Goal: Check status: Check status

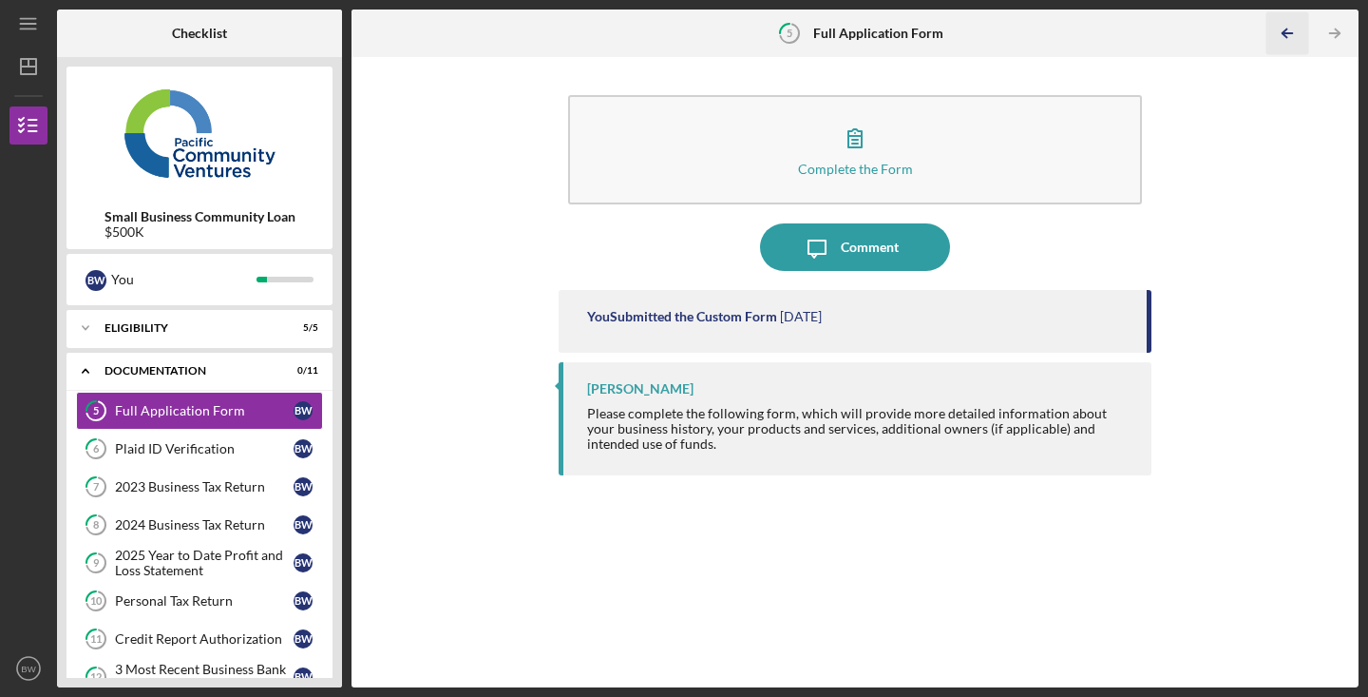
click at [1297, 33] on icon "Icon/Table Pagination Arrow" at bounding box center [1287, 33] width 43 height 43
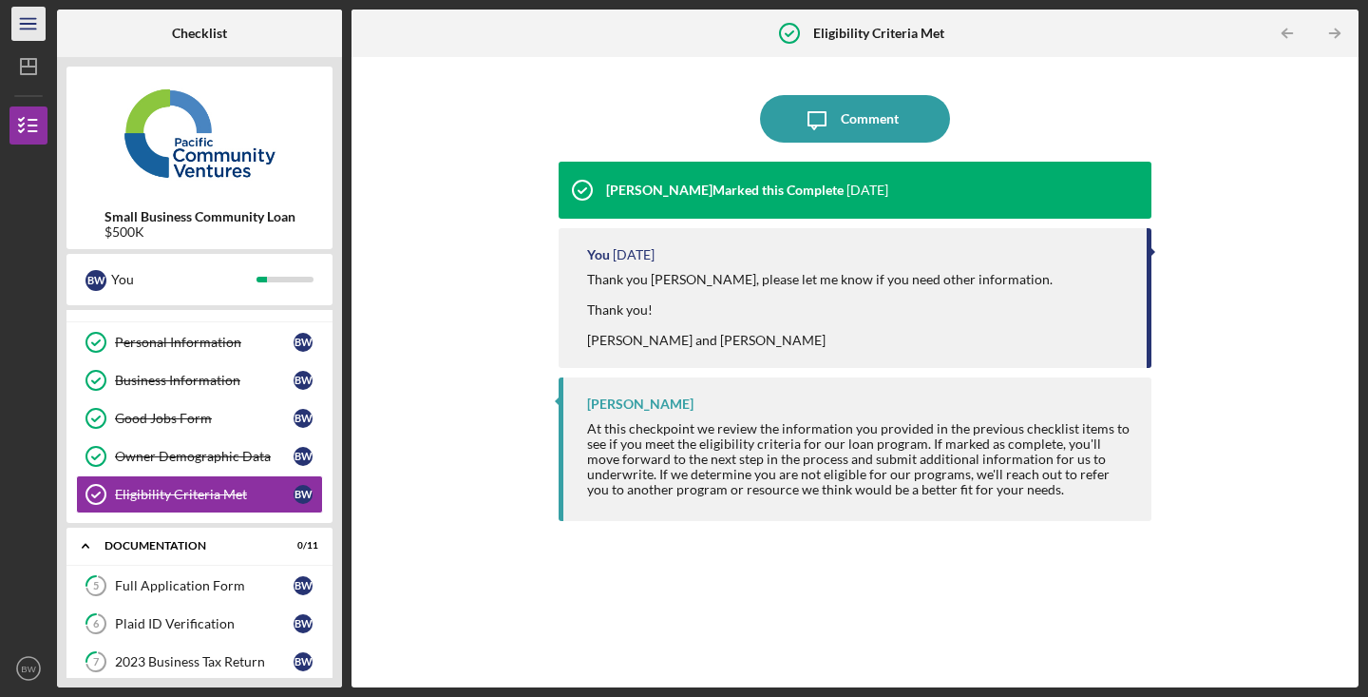
click at [39, 19] on icon "Icon/Menu" at bounding box center [29, 24] width 43 height 43
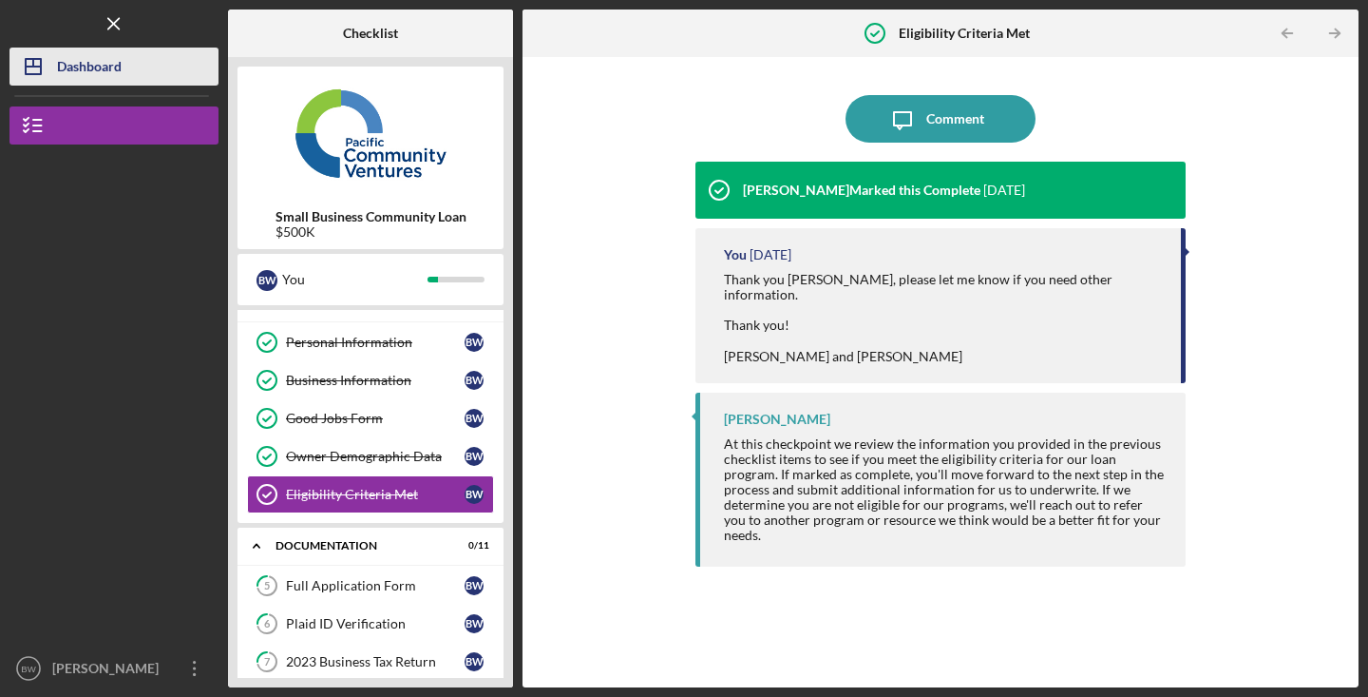
click at [69, 65] on div "Dashboard" at bounding box center [89, 69] width 65 height 43
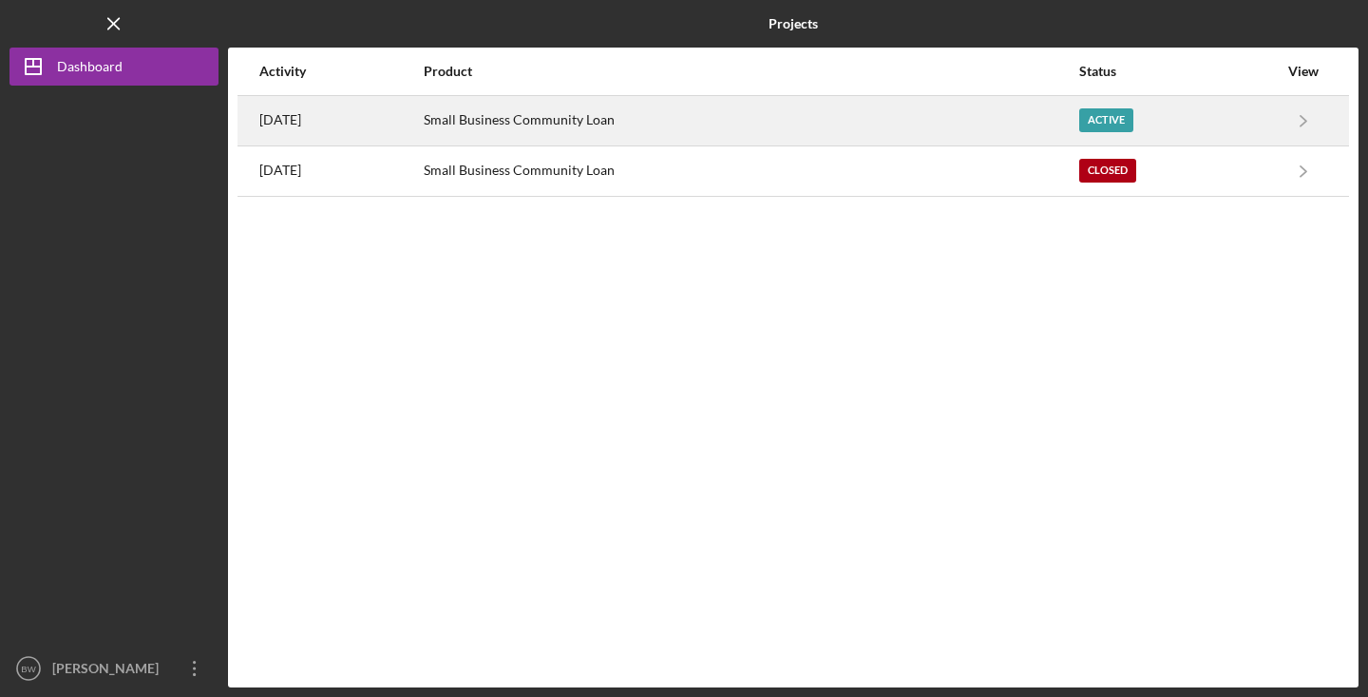
click at [577, 118] on div "Small Business Community Loan" at bounding box center [751, 121] width 654 height 48
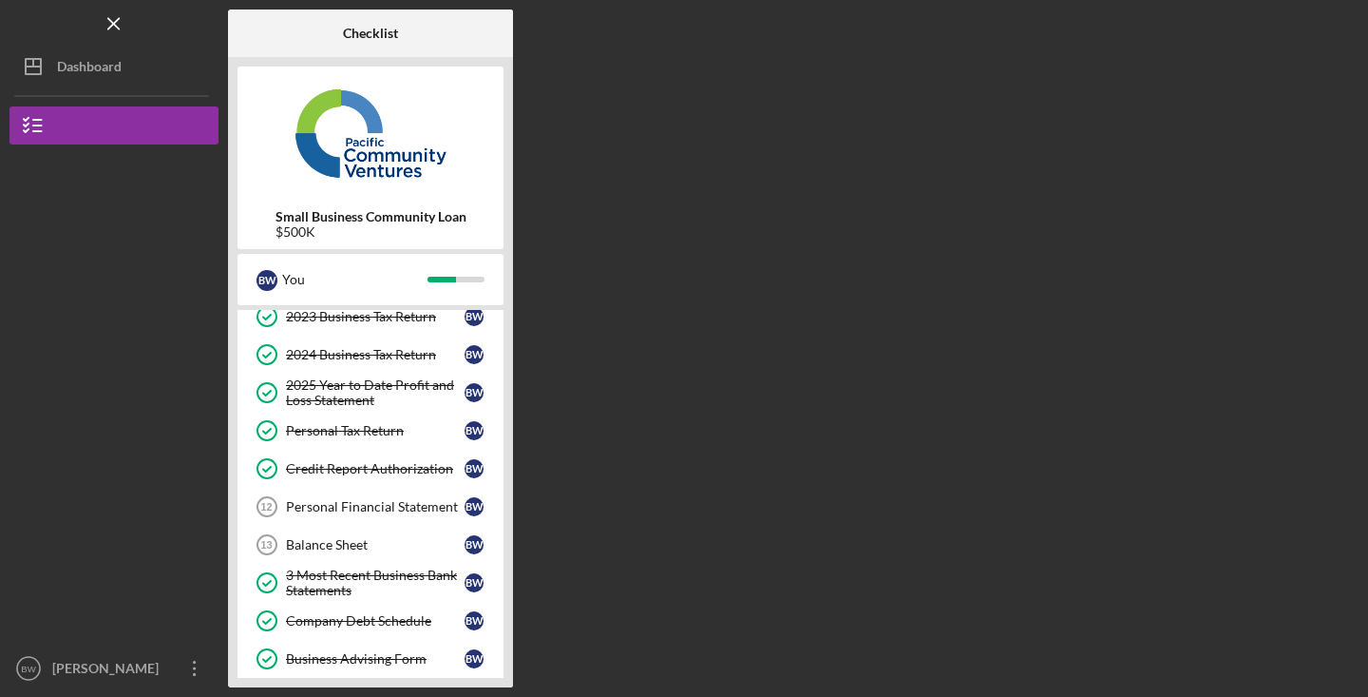
scroll to position [197, 0]
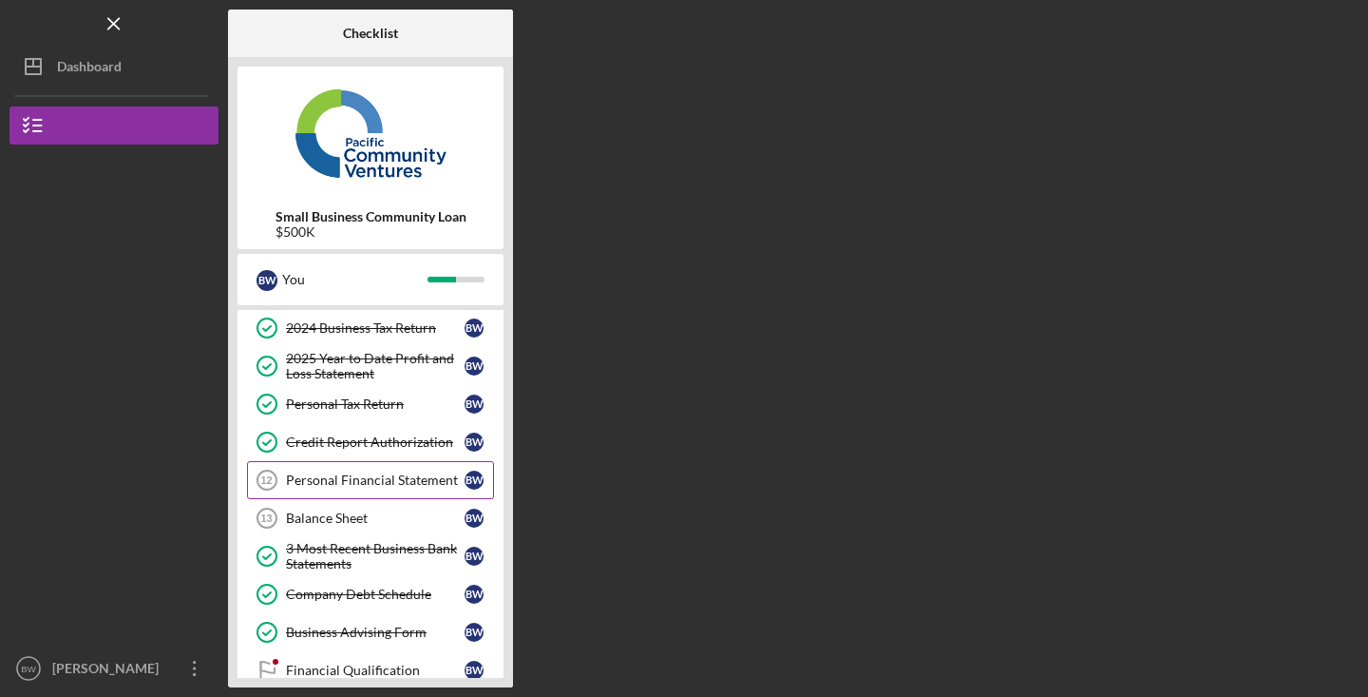
click at [428, 483] on div "Personal Financial Statement" at bounding box center [375, 479] width 179 height 15
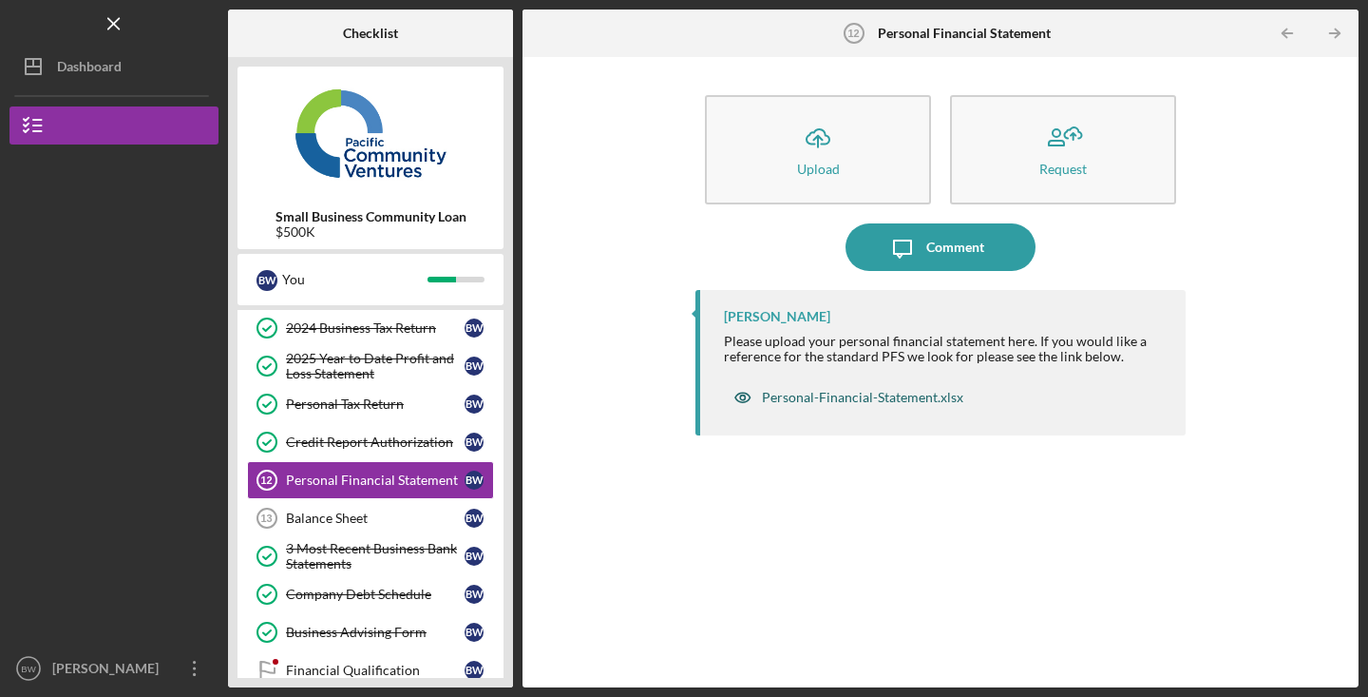
click at [838, 400] on div "Personal-Financial-Statement.xlsx" at bounding box center [862, 397] width 201 height 15
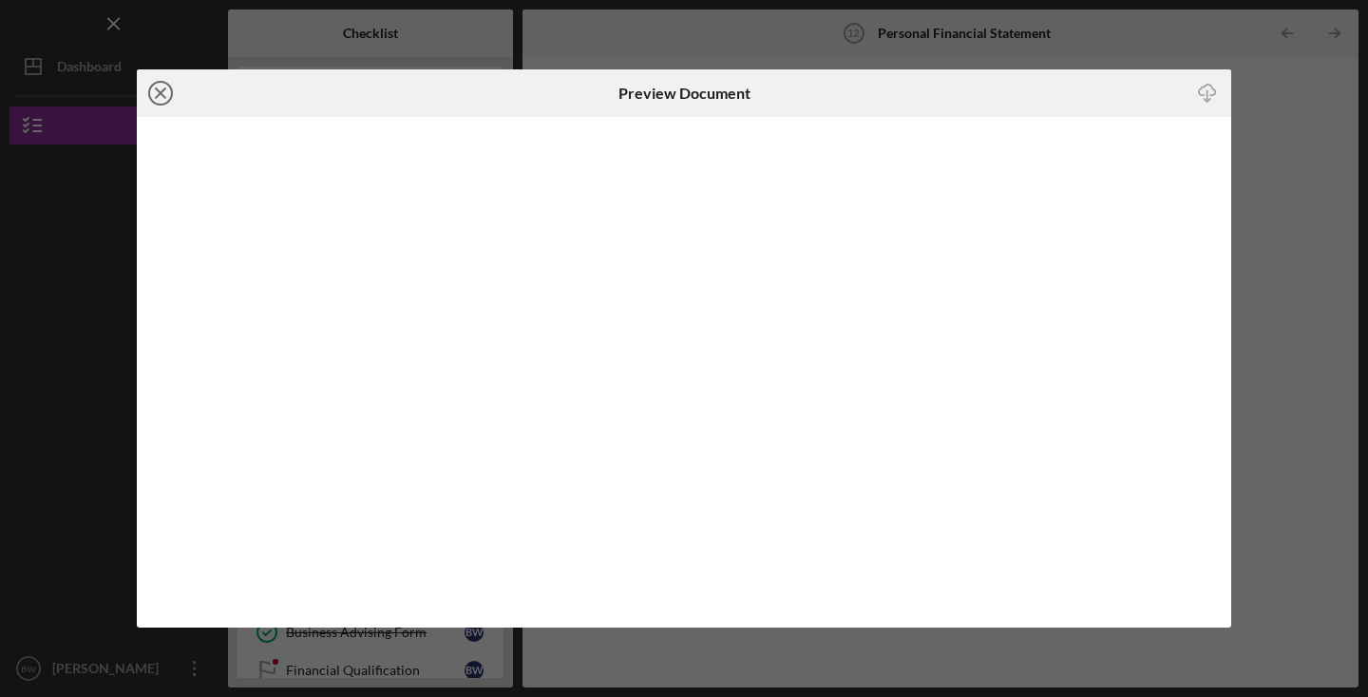
click at [160, 89] on icon "Icon/Close" at bounding box center [161, 93] width 48 height 48
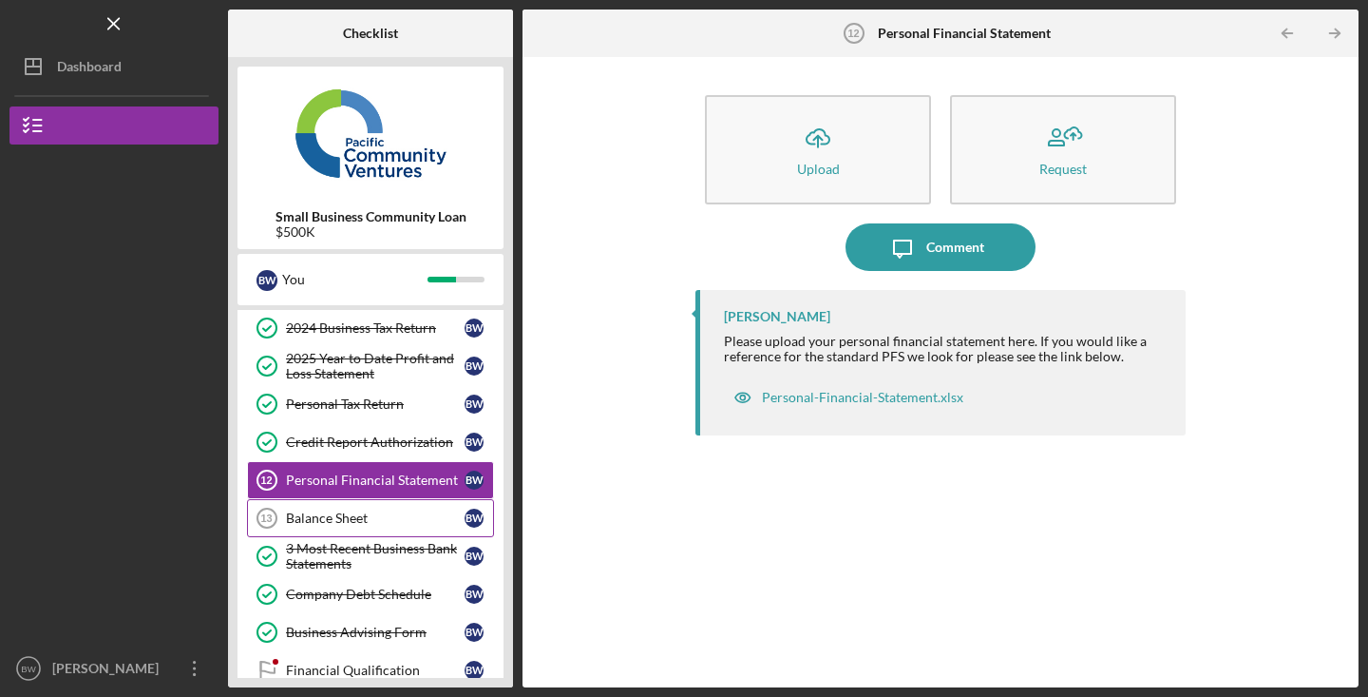
click at [336, 518] on div "Balance Sheet" at bounding box center [375, 517] width 179 height 15
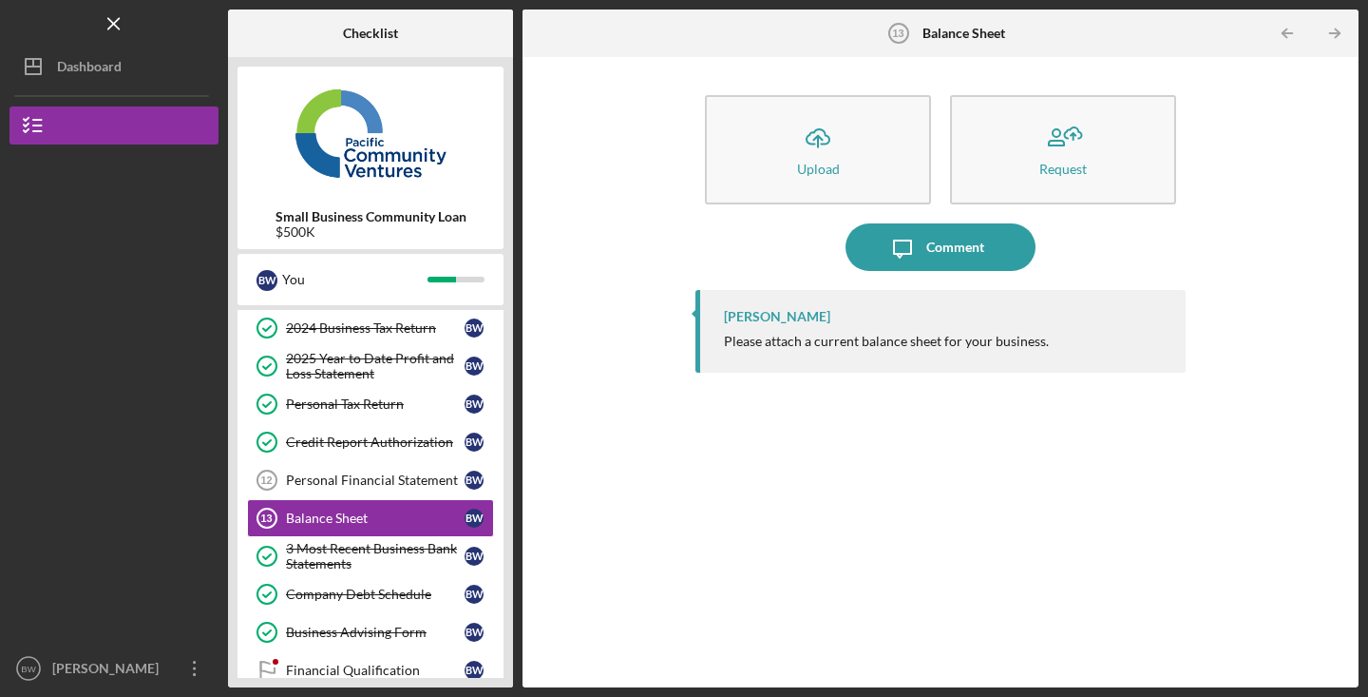
click at [585, 548] on div "Icon/Upload Upload Request Icon/Message Comment [PERSON_NAME] Please attach a c…" at bounding box center [940, 372] width 817 height 611
click at [205, 430] on div at bounding box center [114, 523] width 209 height 253
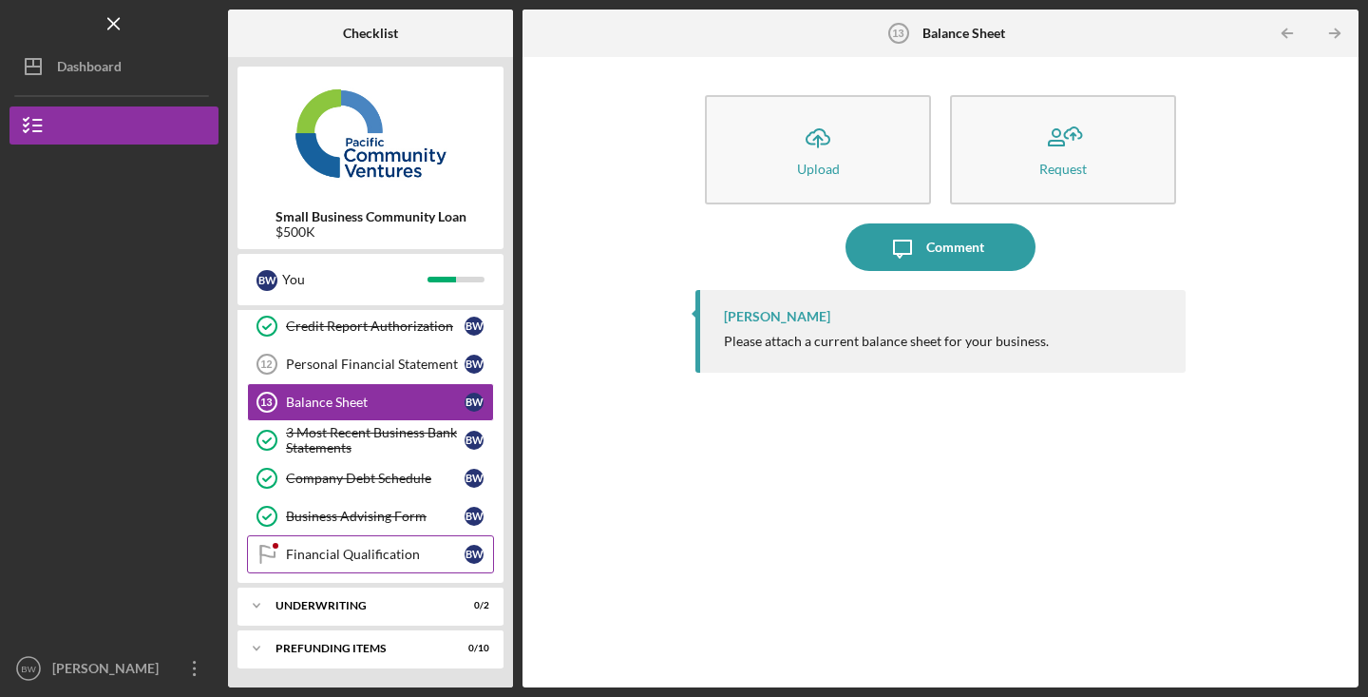
click at [303, 570] on link "Financial Qualification Financial Qualification B W" at bounding box center [370, 554] width 247 height 38
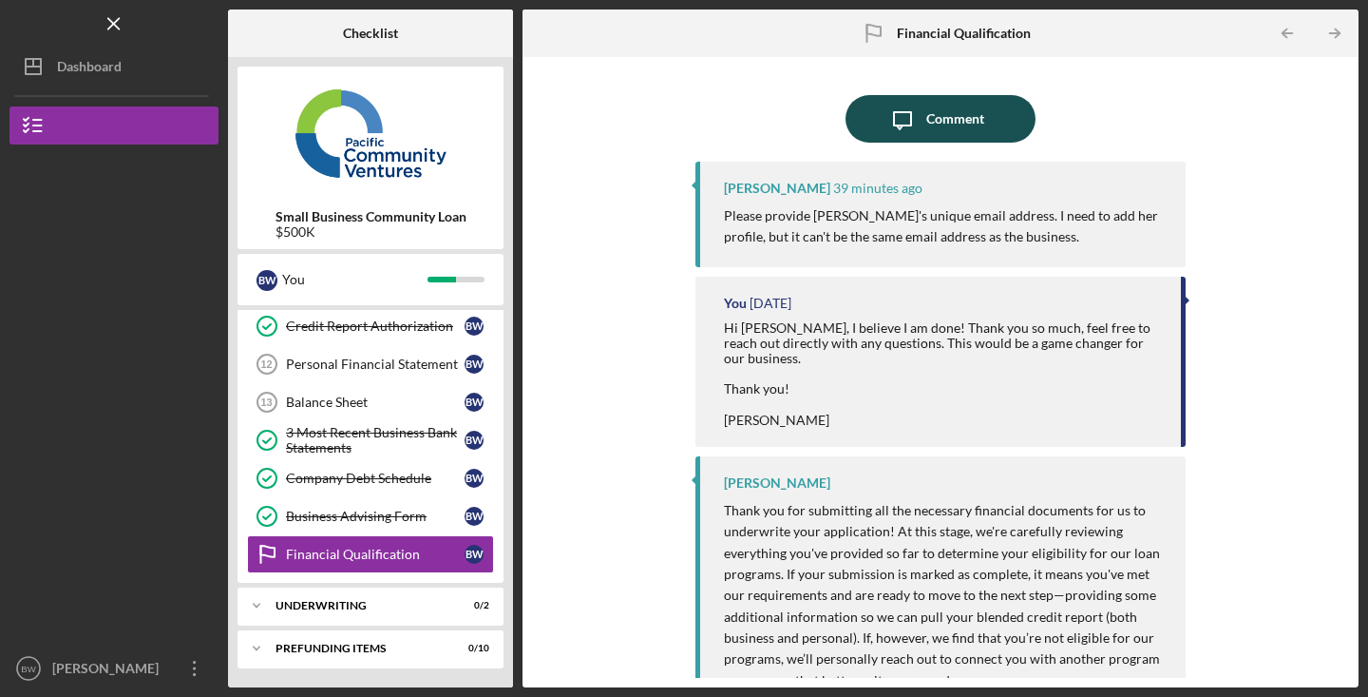
click at [905, 127] on icon "Icon/Message" at bounding box center [903, 119] width 48 height 48
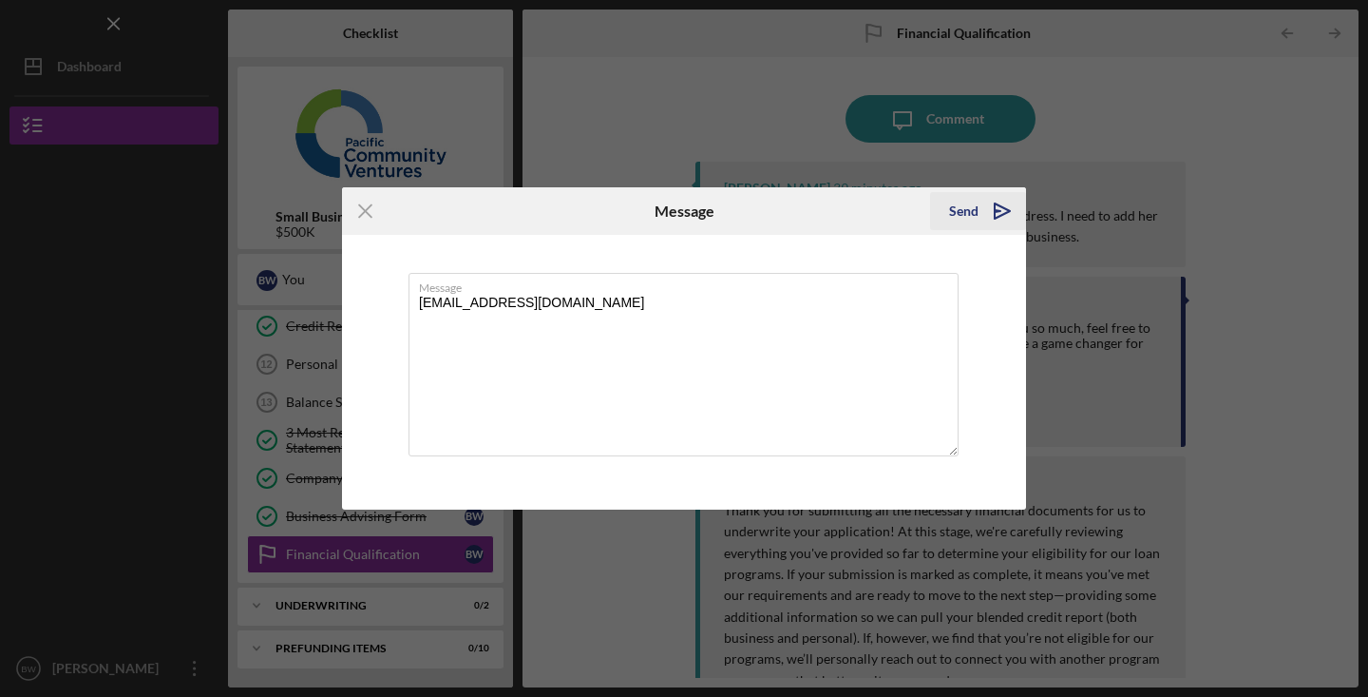
type textarea "[EMAIL_ADDRESS][DOMAIN_NAME]"
click at [960, 201] on div "Send" at bounding box center [963, 211] width 29 height 38
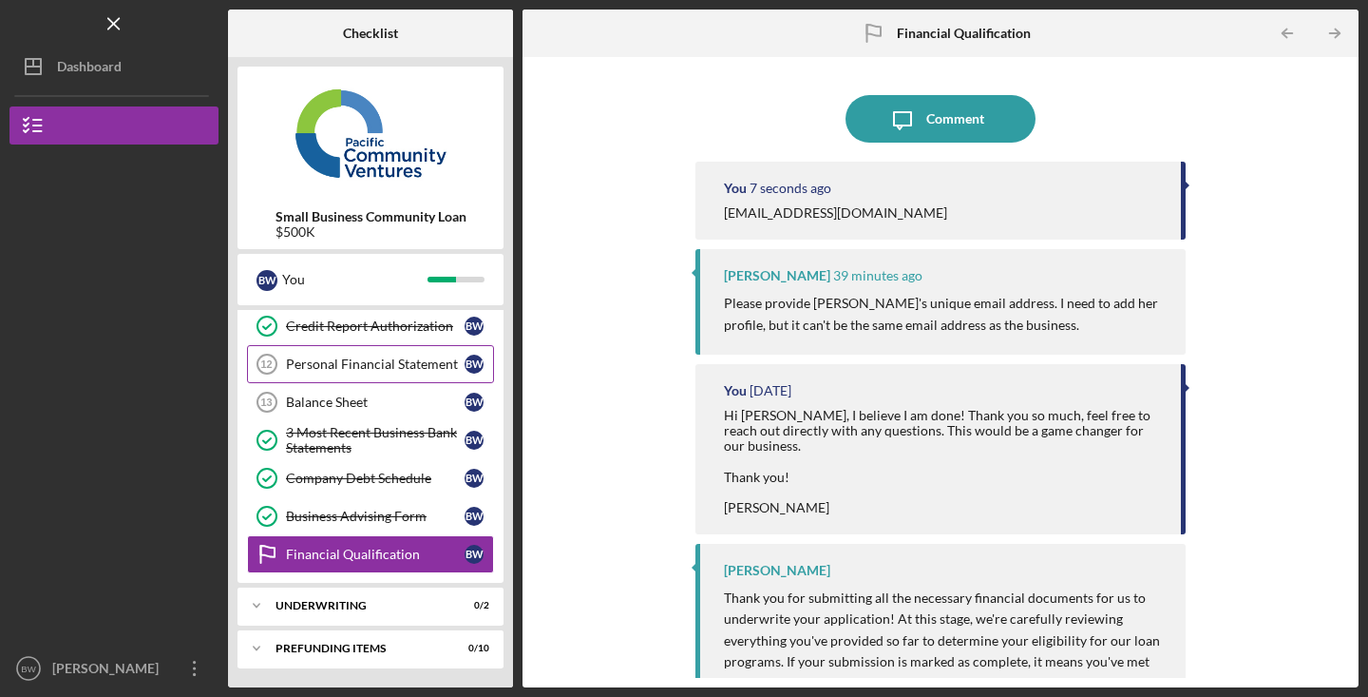
click at [389, 369] on div "Personal Financial Statement" at bounding box center [375, 363] width 179 height 15
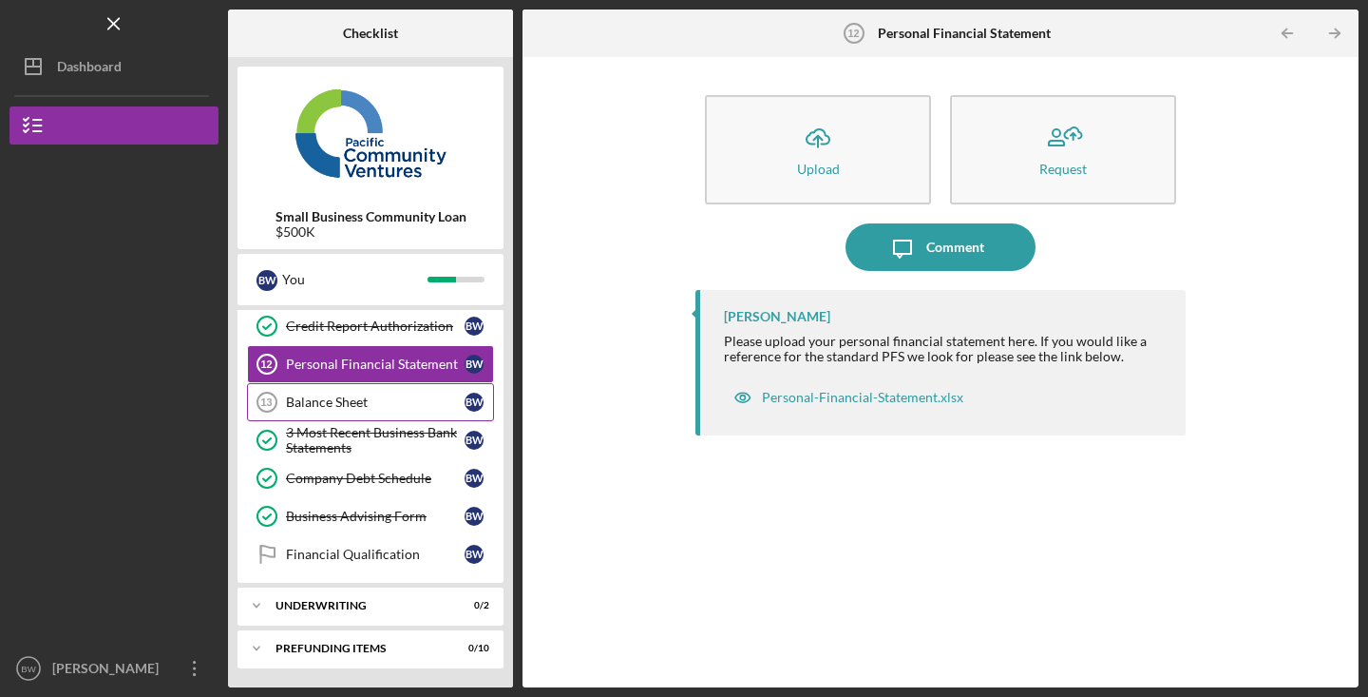
click at [364, 403] on div "Balance Sheet" at bounding box center [375, 401] width 179 height 15
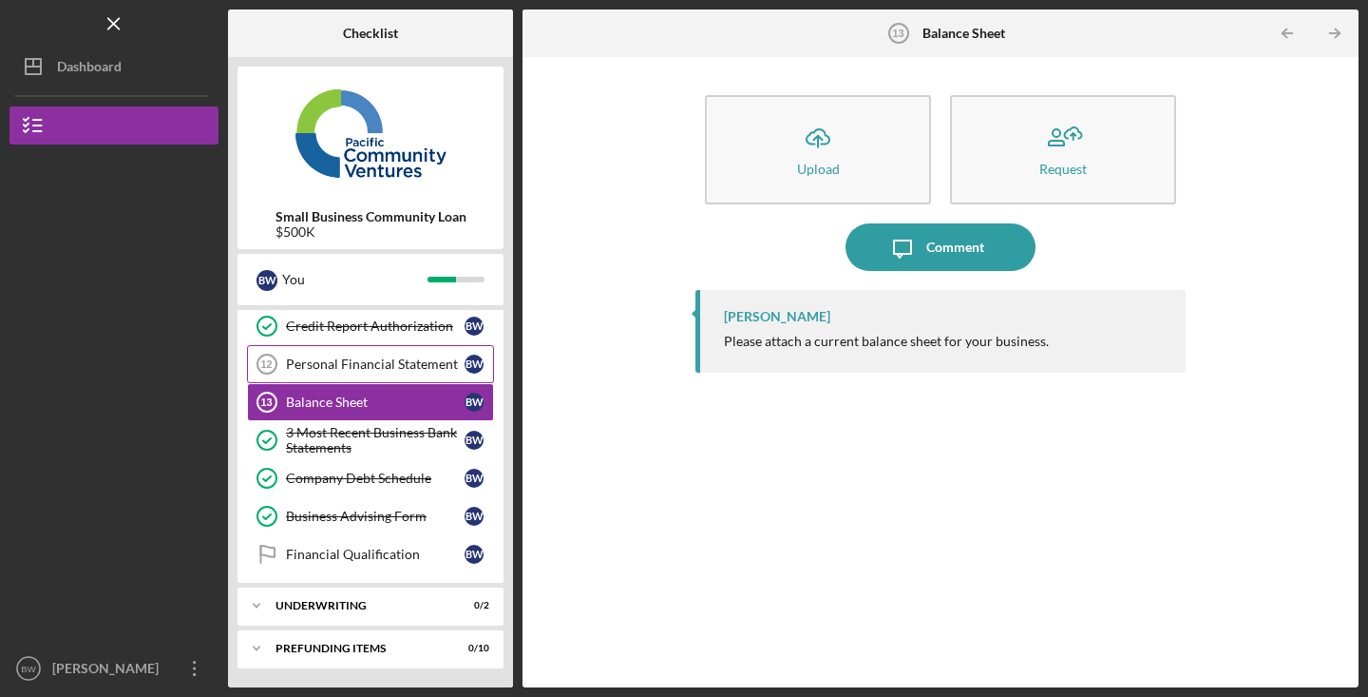
click at [323, 369] on div "Personal Financial Statement" at bounding box center [375, 363] width 179 height 15
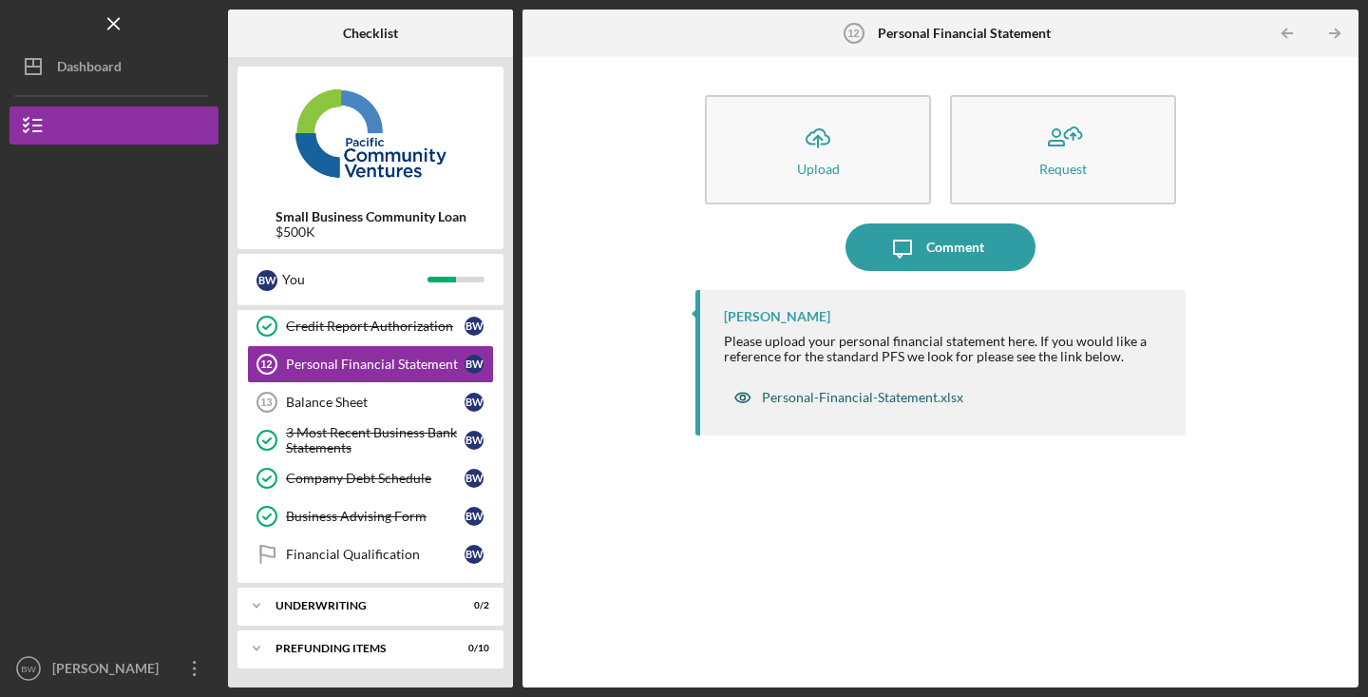
click at [734, 402] on icon "button" at bounding box center [743, 397] width 38 height 38
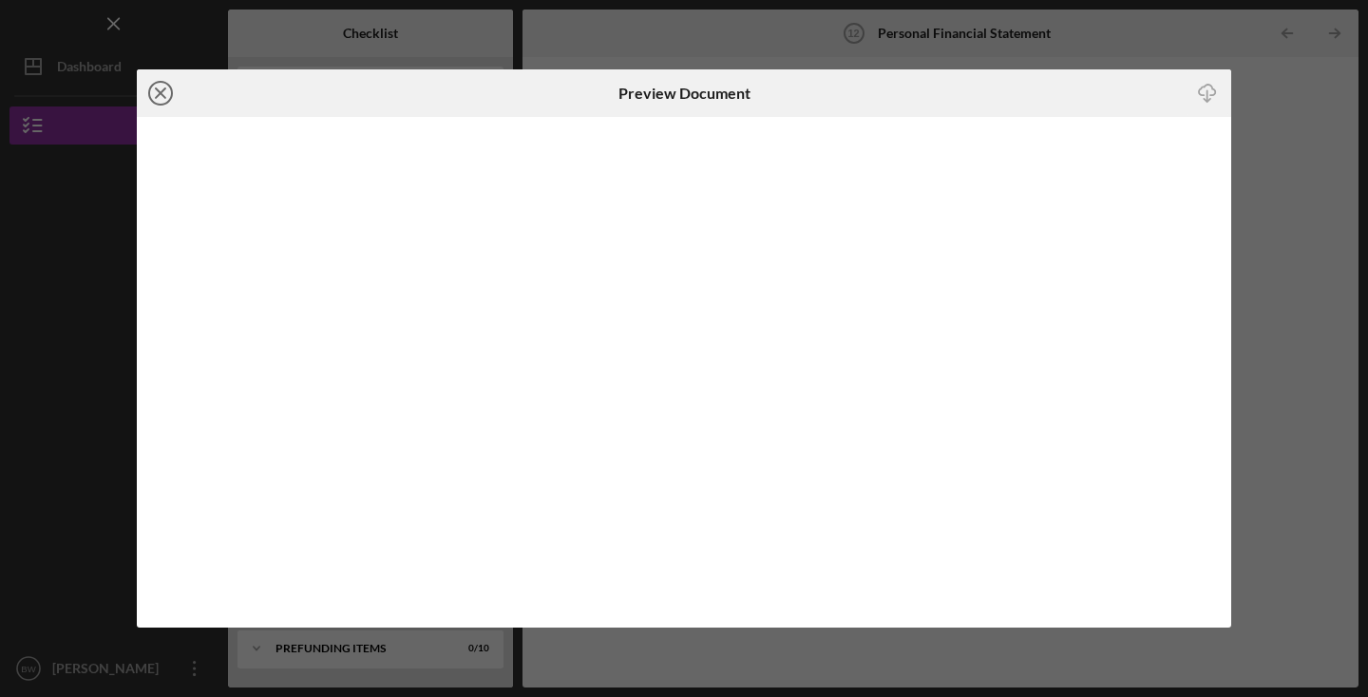
click at [162, 88] on icon "Icon/Close" at bounding box center [161, 93] width 48 height 48
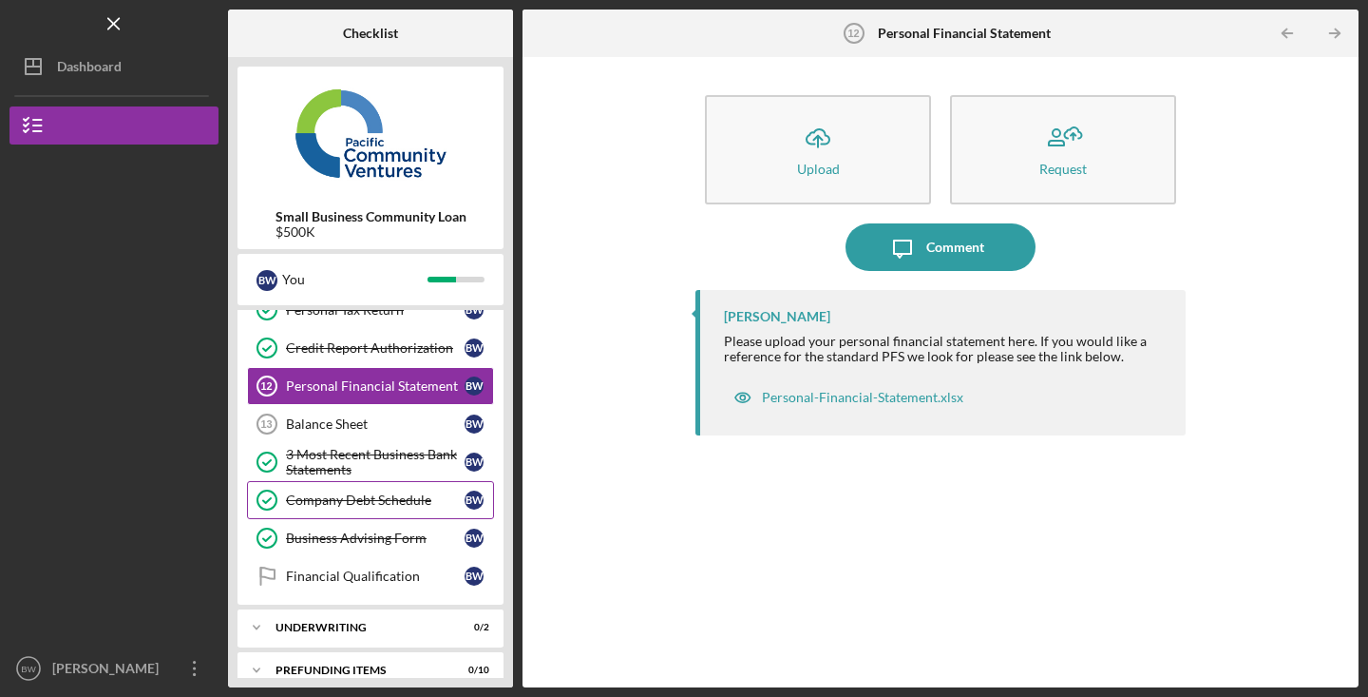
scroll to position [296, 0]
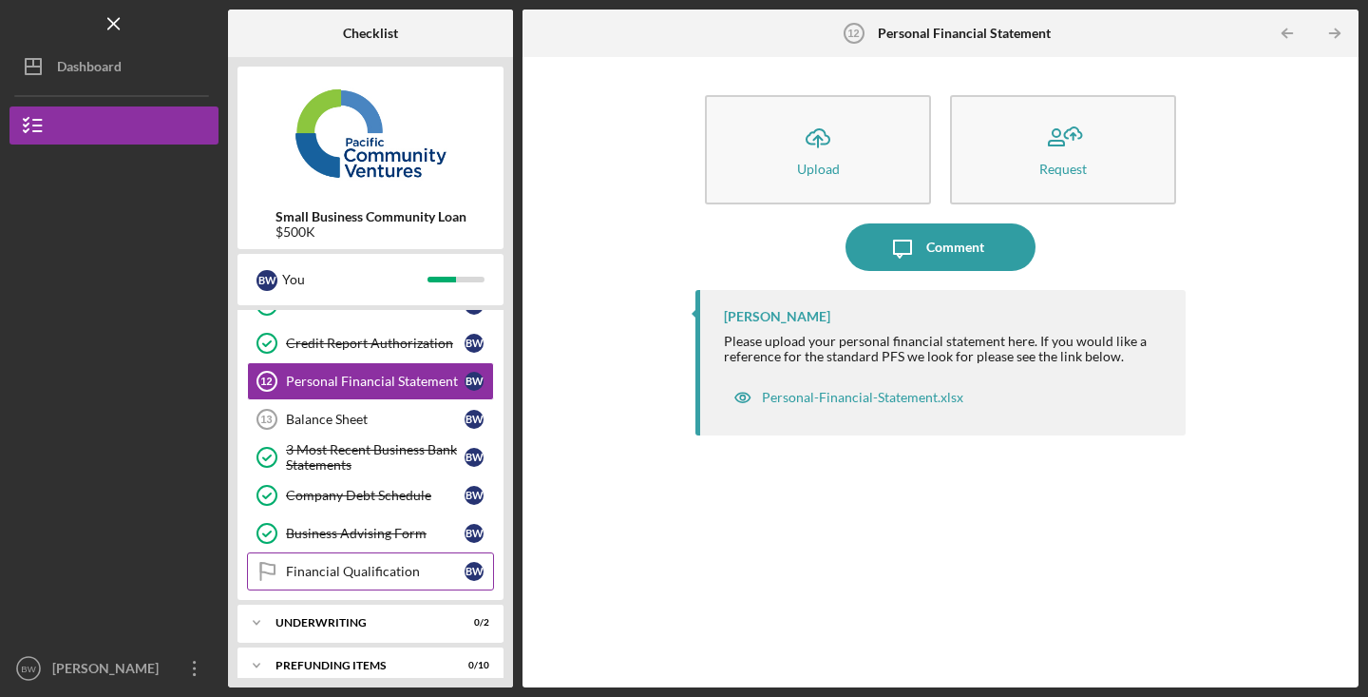
click at [389, 576] on div "Financial Qualification" at bounding box center [375, 571] width 179 height 15
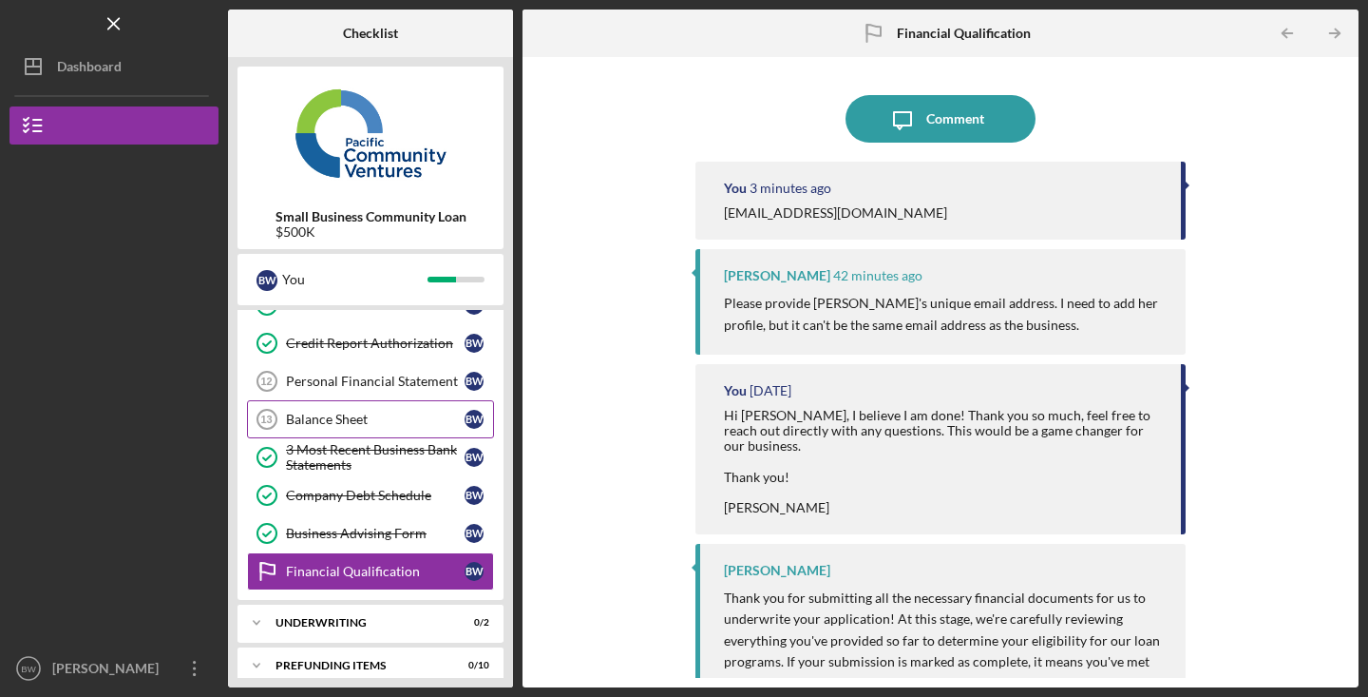
click at [351, 415] on div "Balance Sheet" at bounding box center [375, 418] width 179 height 15
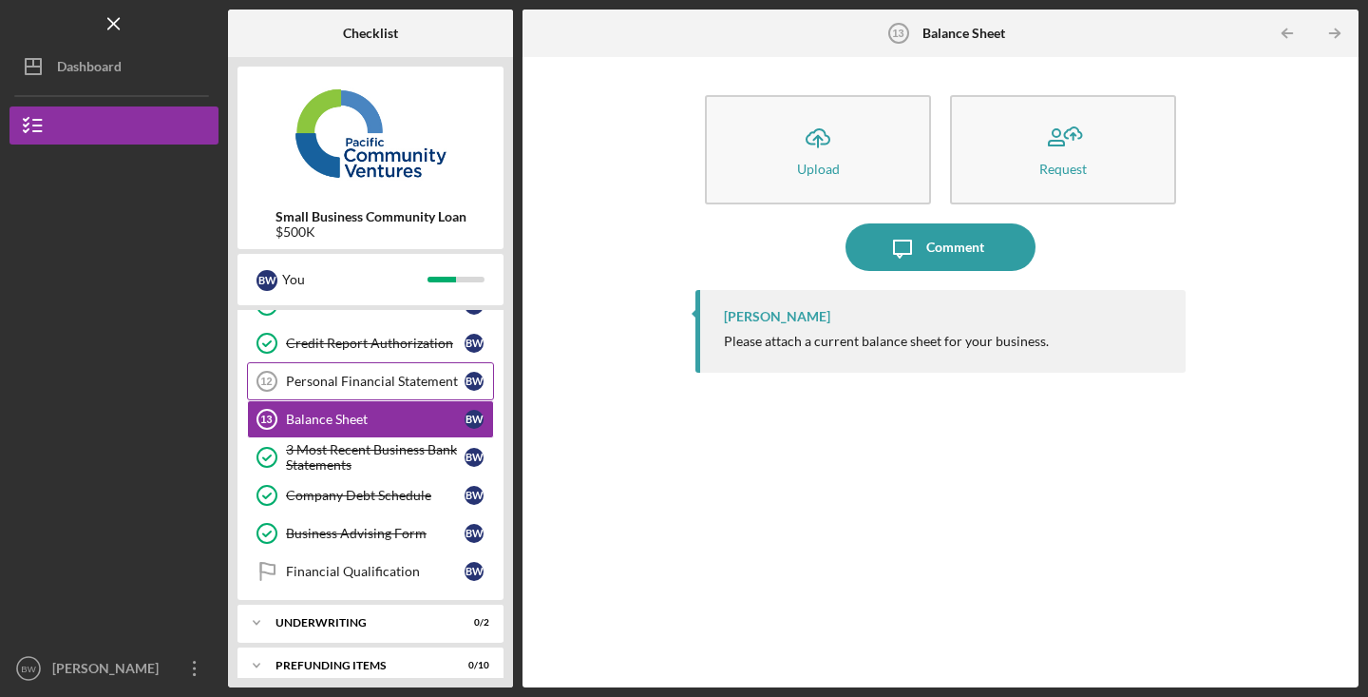
click at [357, 373] on div "Personal Financial Statement" at bounding box center [375, 380] width 179 height 15
